Goal: Navigation & Orientation: Go to known website

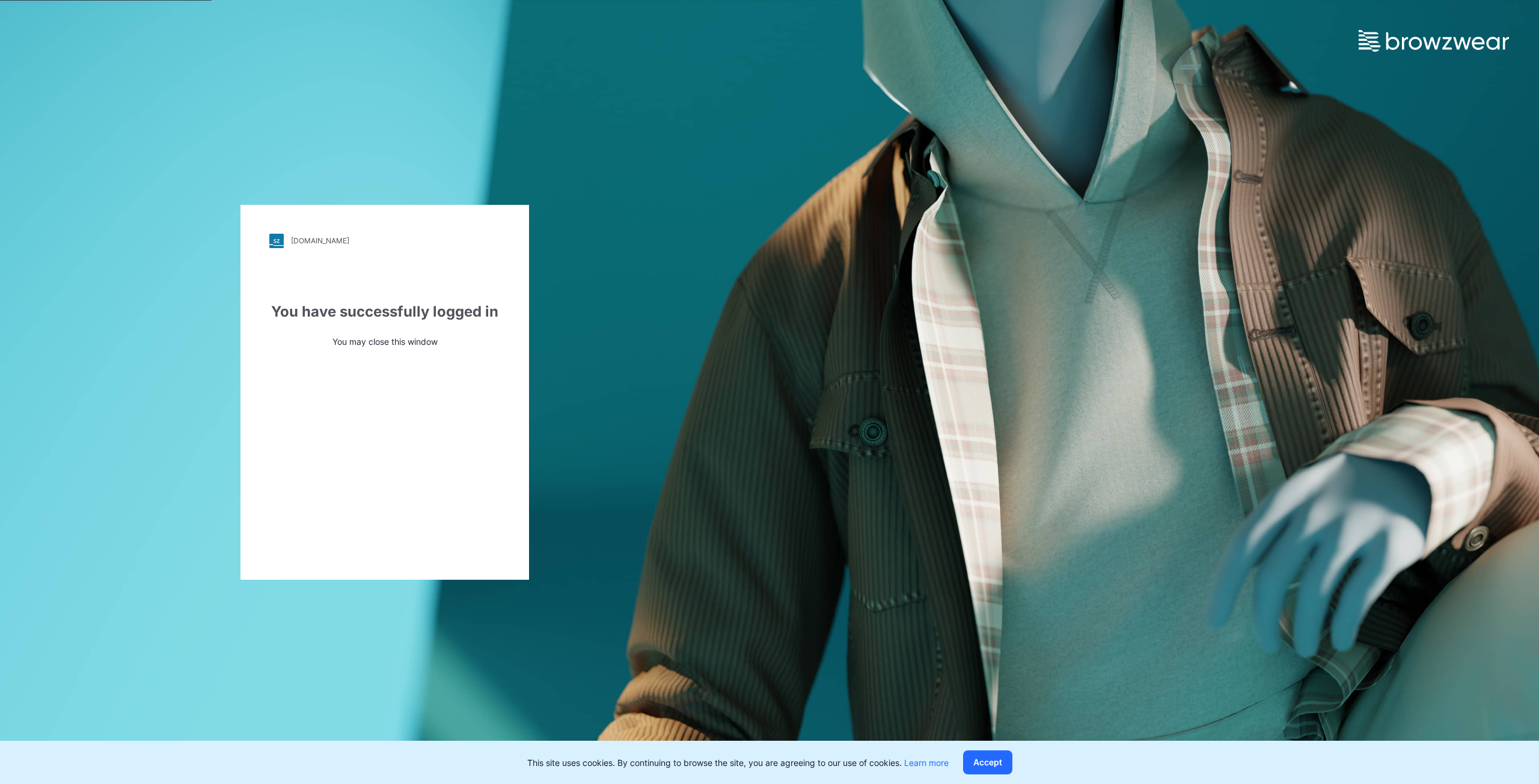
click at [1094, 407] on div "[DOMAIN_NAME] Loading... You have successfully logged in You may close this win…" at bounding box center [770, 392] width 1539 height 784
click at [978, 763] on button "Accept" at bounding box center [987, 762] width 49 height 24
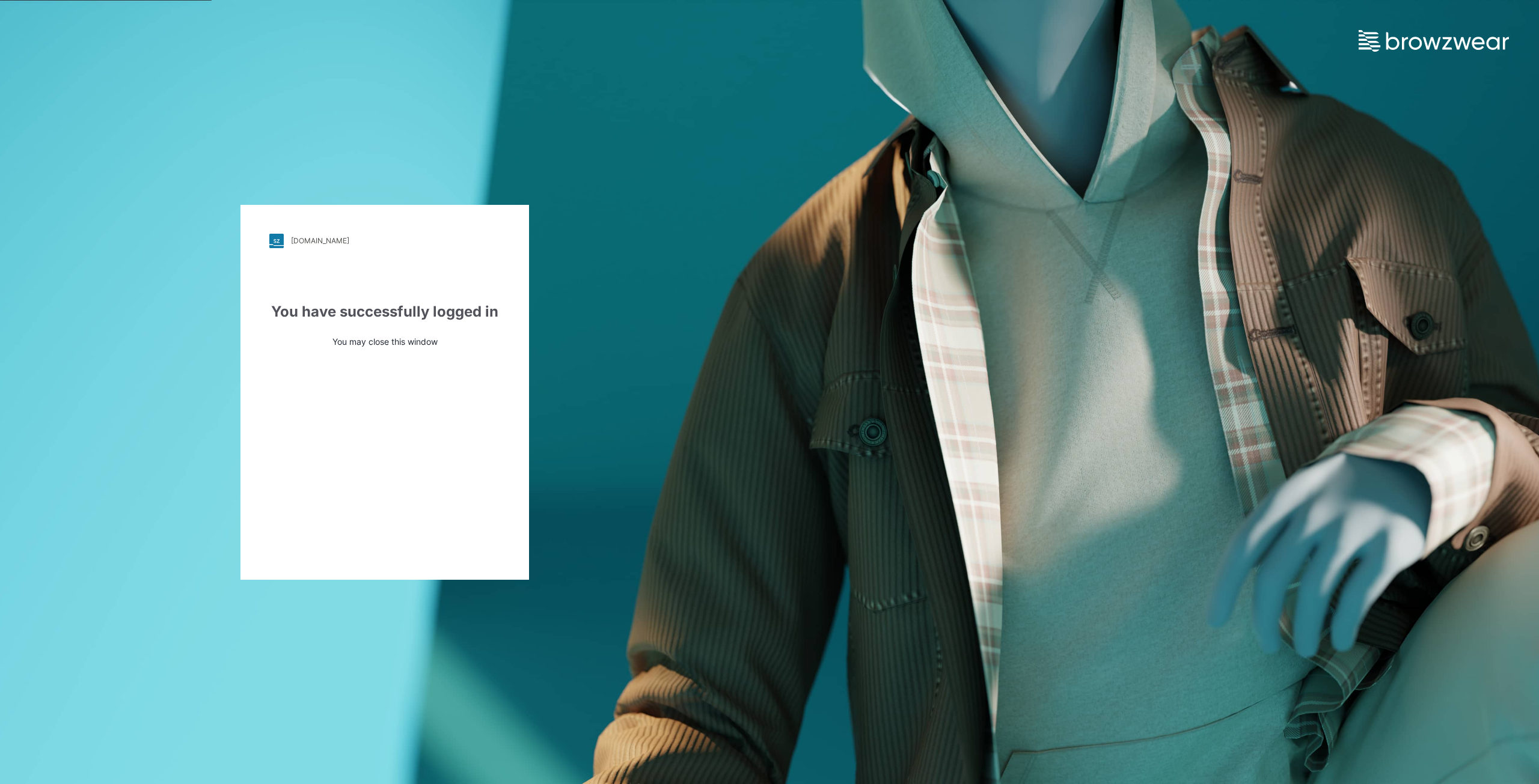
click at [368, 338] on p "You may close this window" at bounding box center [384, 341] width 231 height 12
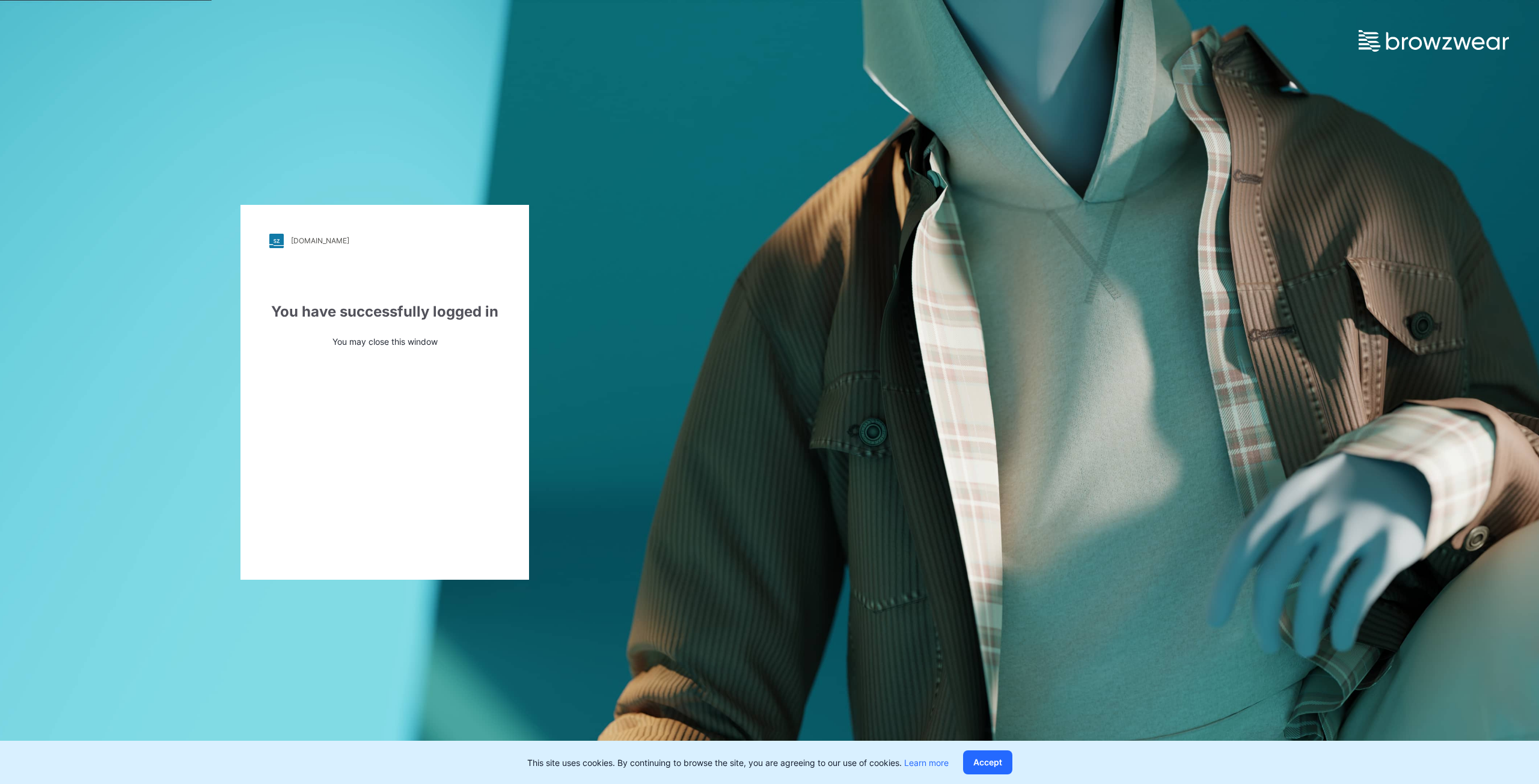
click at [384, 362] on div "[DOMAIN_NAME] Loading... You have successfully logged in You may close this win…" at bounding box center [385, 392] width 289 height 375
click at [988, 762] on button "Accept" at bounding box center [987, 762] width 49 height 24
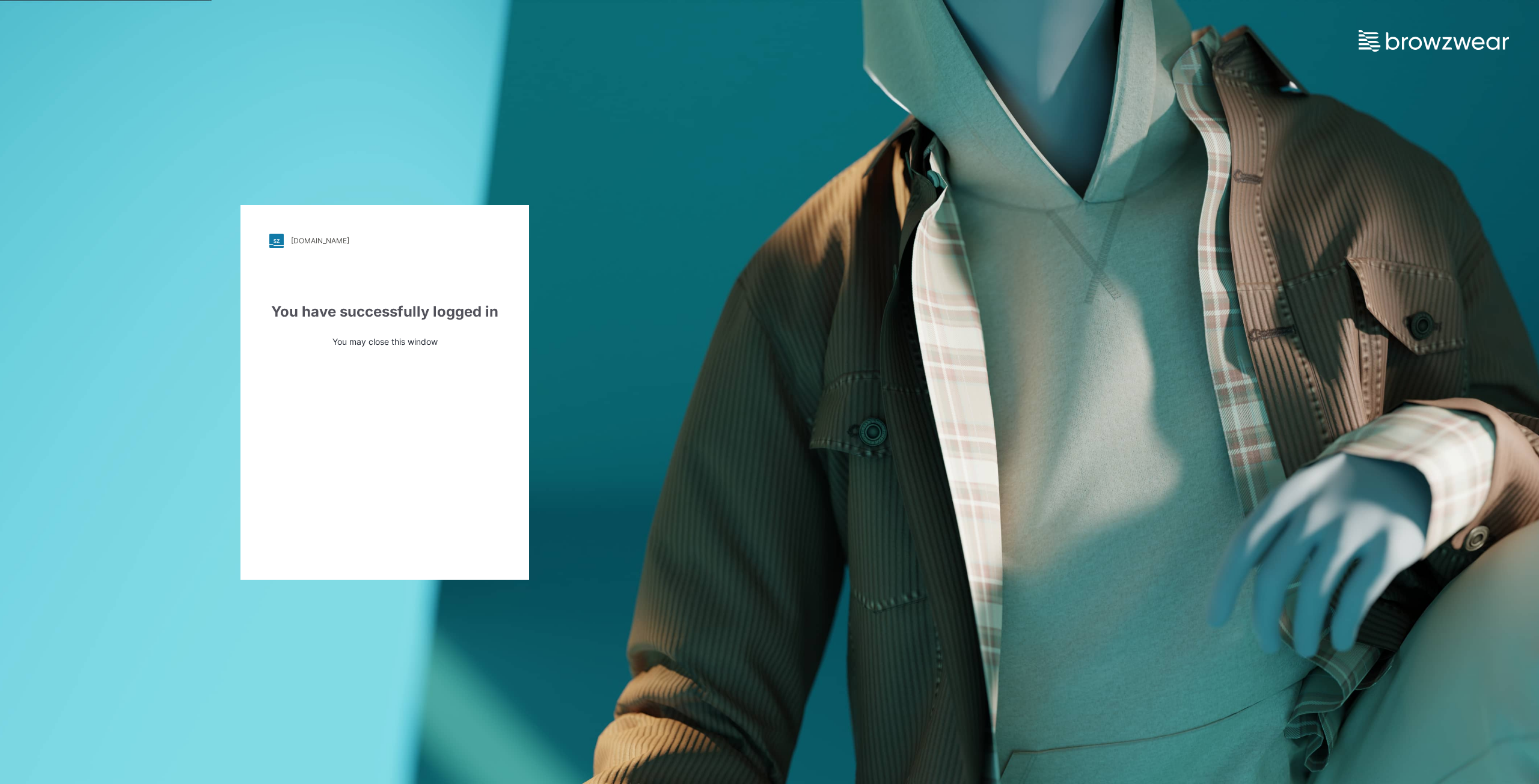
click at [423, 405] on div "[DOMAIN_NAME] Loading... You have successfully logged in You may close this win…" at bounding box center [385, 392] width 289 height 375
click at [1393, 51] on img at bounding box center [1433, 41] width 150 height 22
